Goal: Browse casually: Explore the website without a specific task or goal

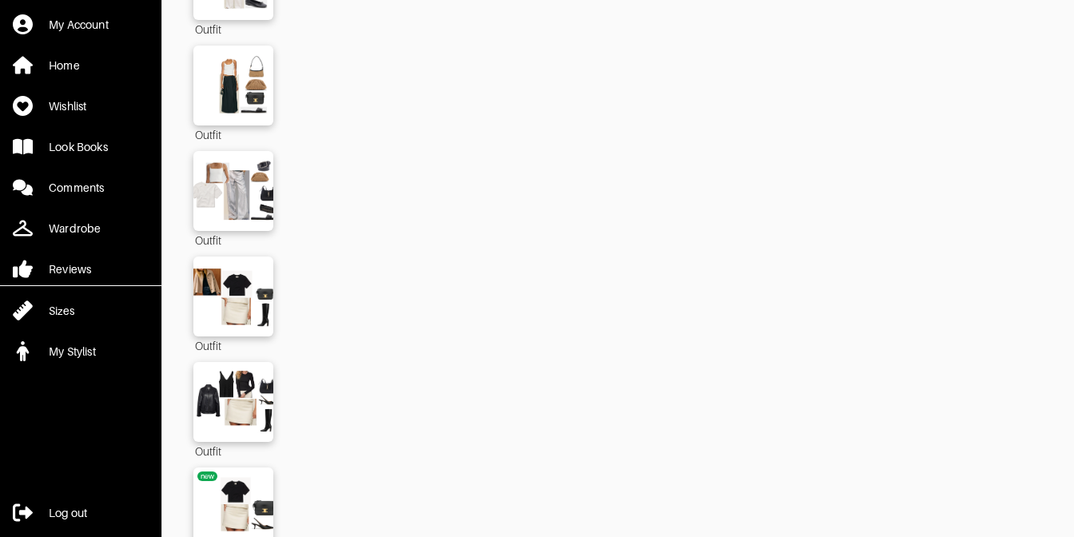
scroll to position [4610, 0]
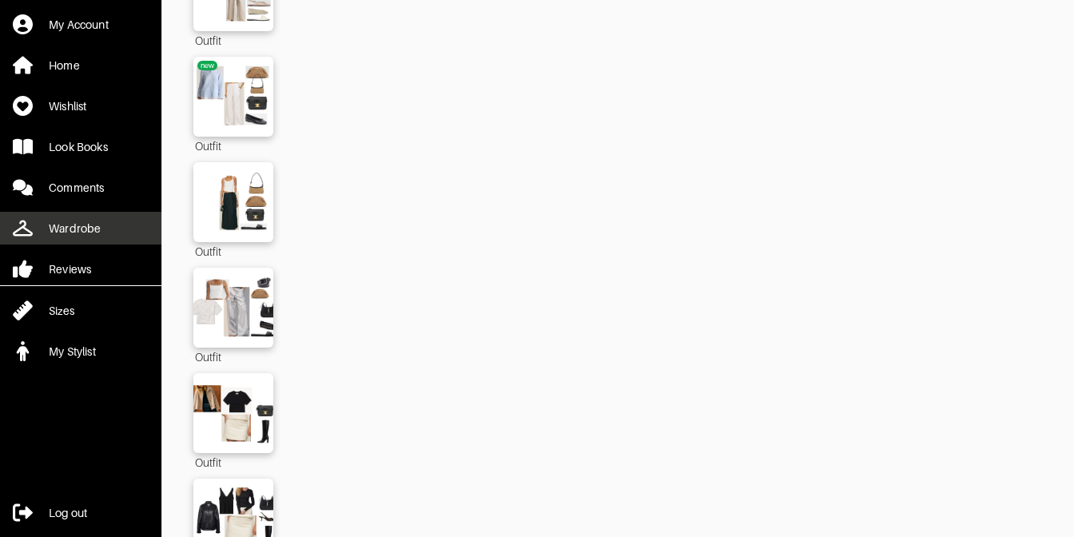
click at [103, 220] on link "Wardrobe" at bounding box center [80, 228] width 161 height 33
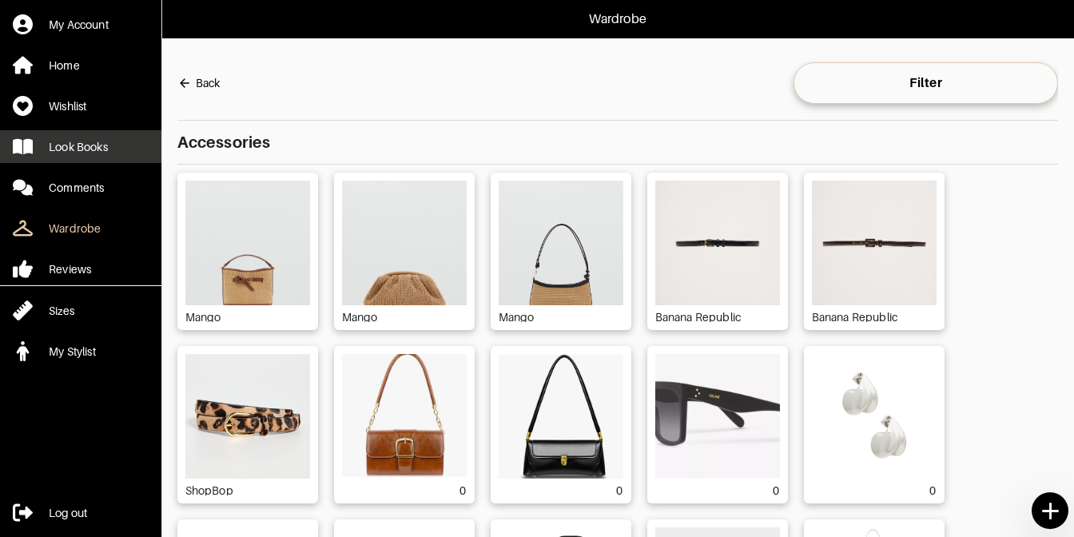
click at [87, 159] on link "Look Books" at bounding box center [80, 146] width 161 height 33
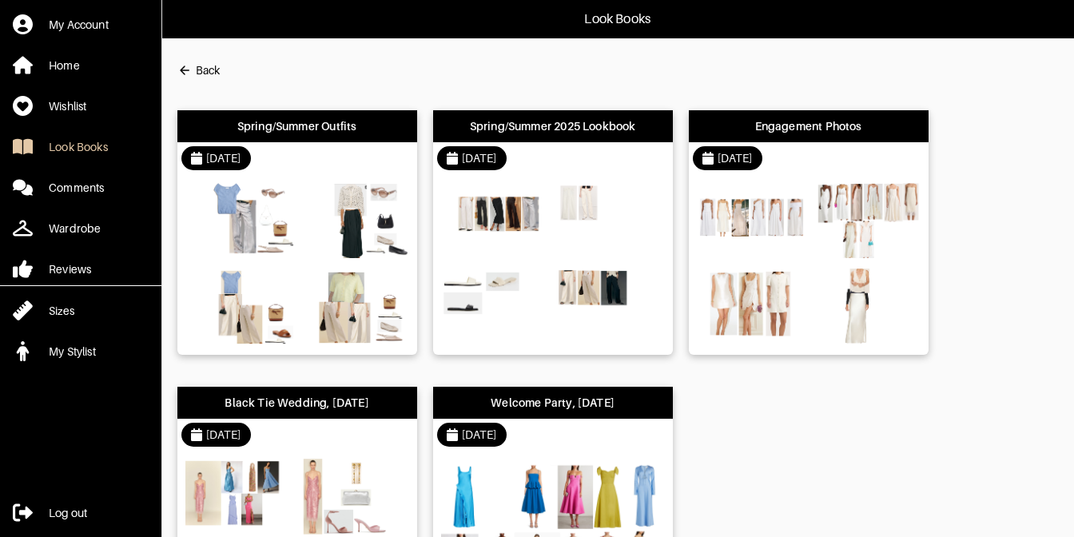
click at [564, 161] on div "[DATE]" at bounding box center [553, 158] width 240 height 32
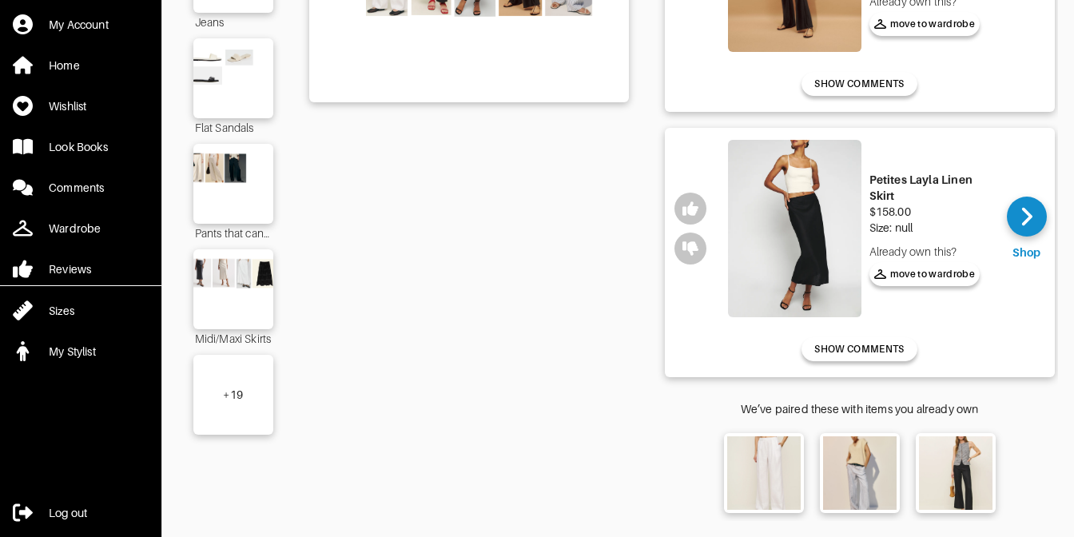
click at [242, 383] on div "+ 19" at bounding box center [233, 395] width 80 height 80
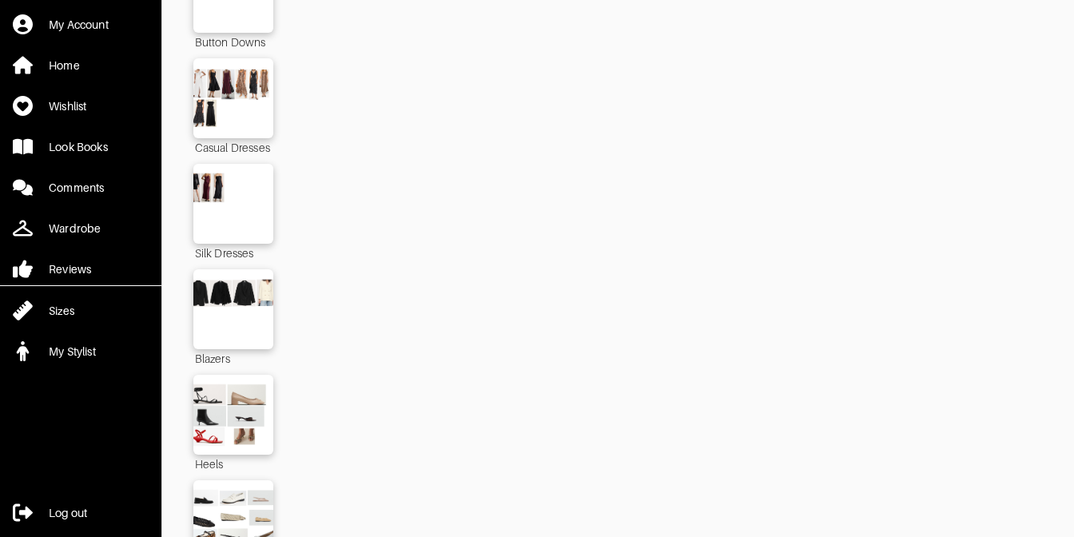
scroll to position [1657, 0]
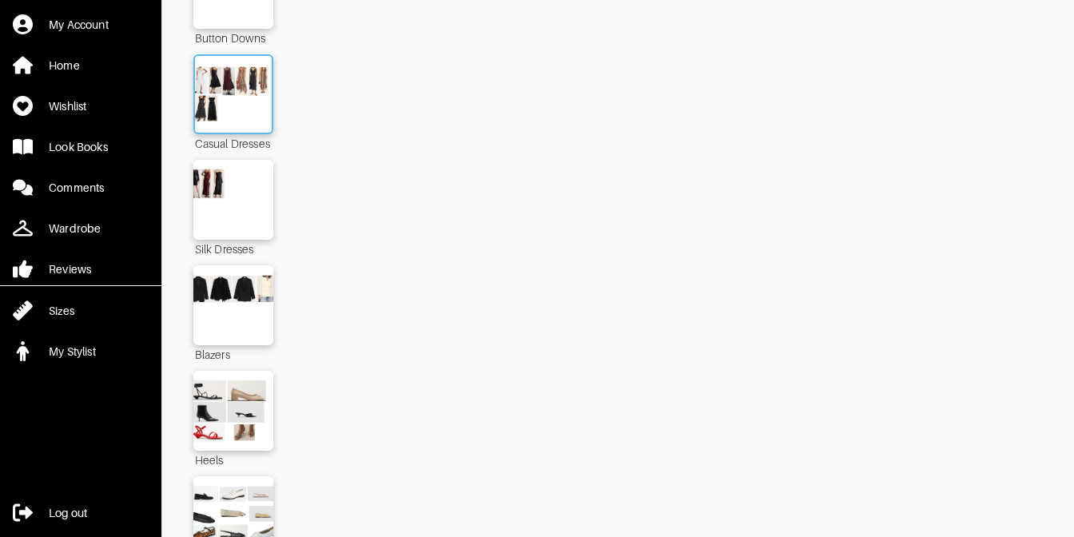
click at [239, 102] on img at bounding box center [233, 94] width 86 height 61
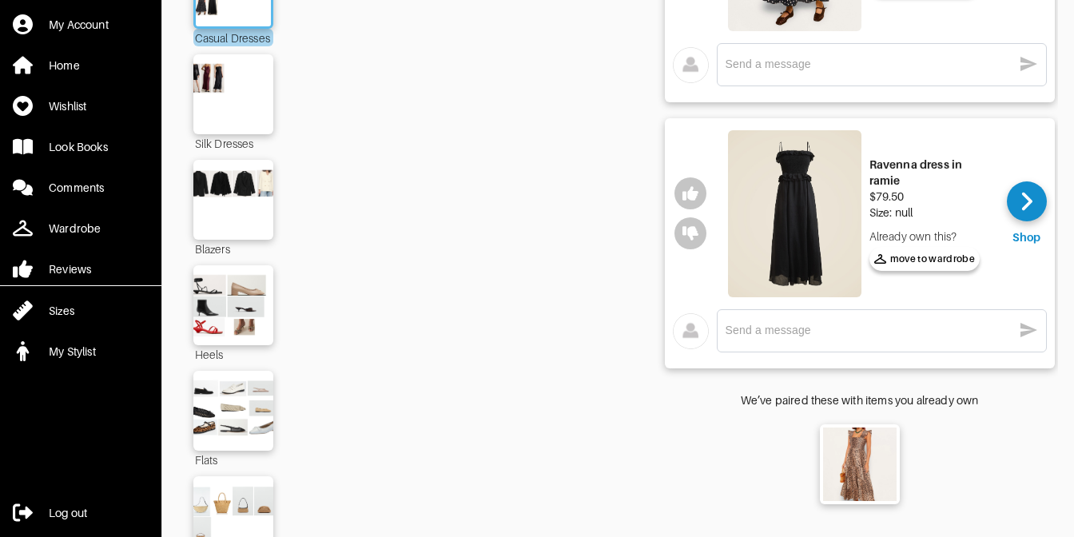
scroll to position [1754, 0]
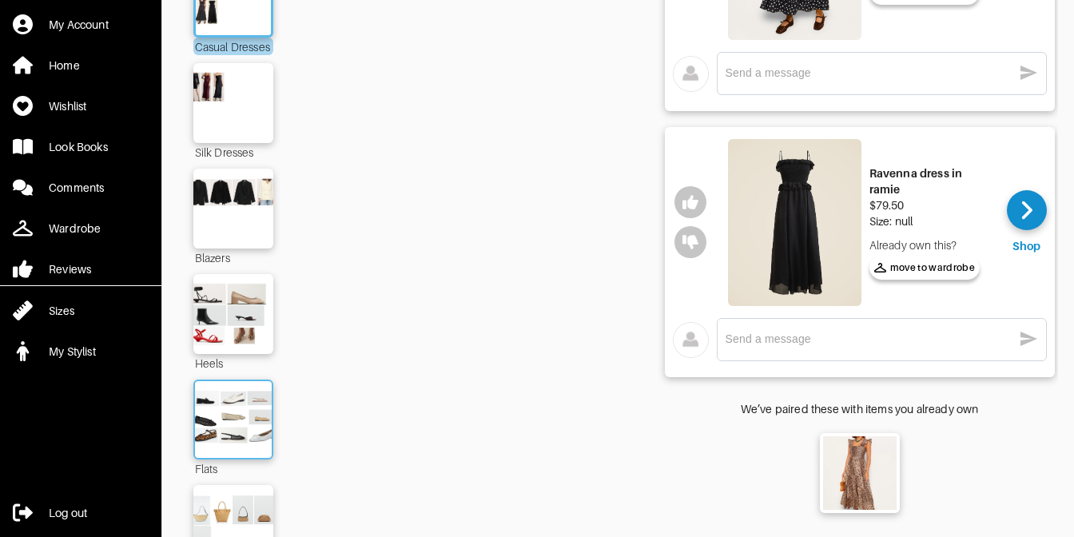
click at [246, 412] on img at bounding box center [233, 419] width 86 height 61
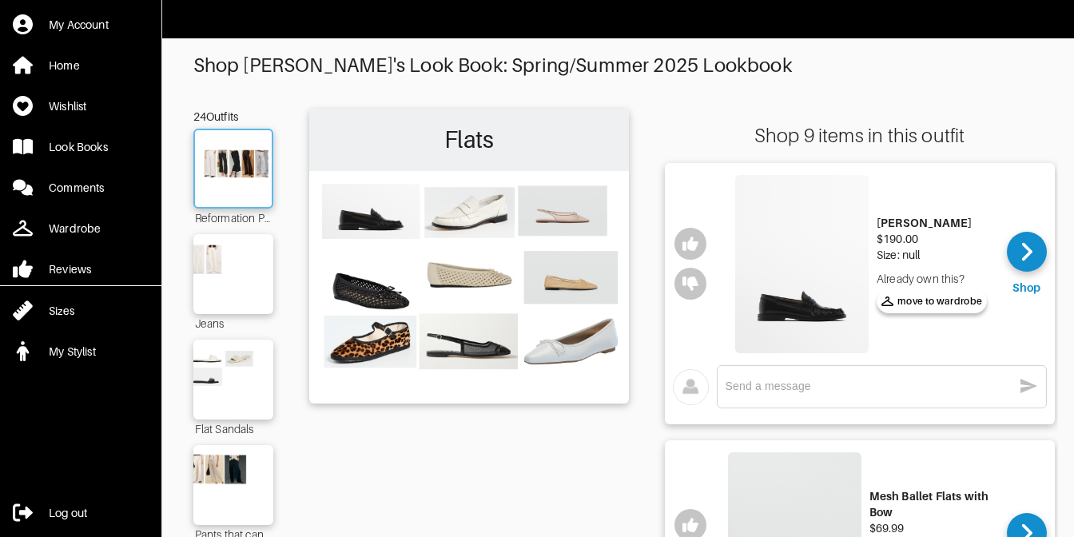
click at [238, 186] on img at bounding box center [233, 168] width 86 height 61
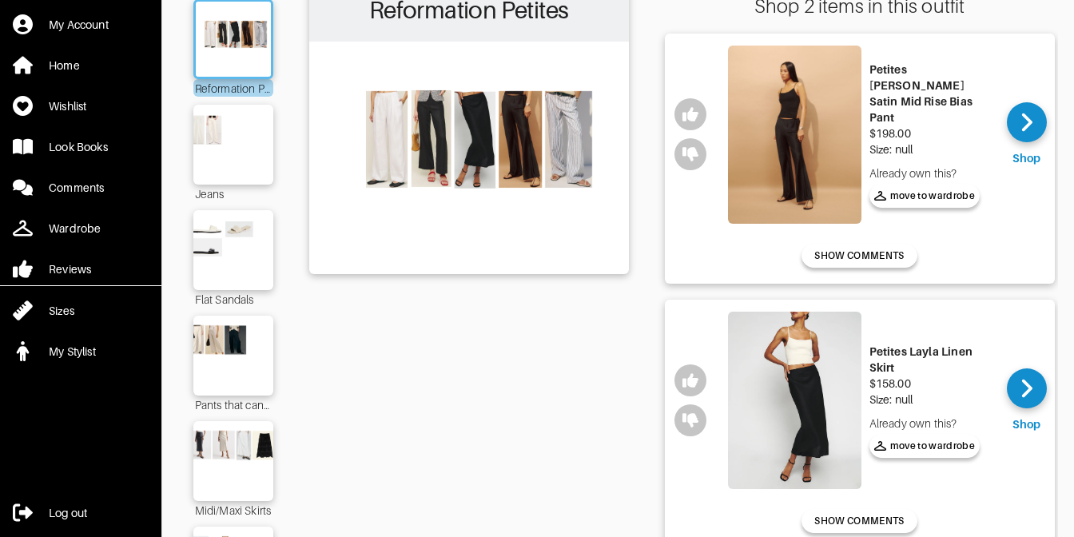
scroll to position [129, 0]
